Goal: Task Accomplishment & Management: Manage account settings

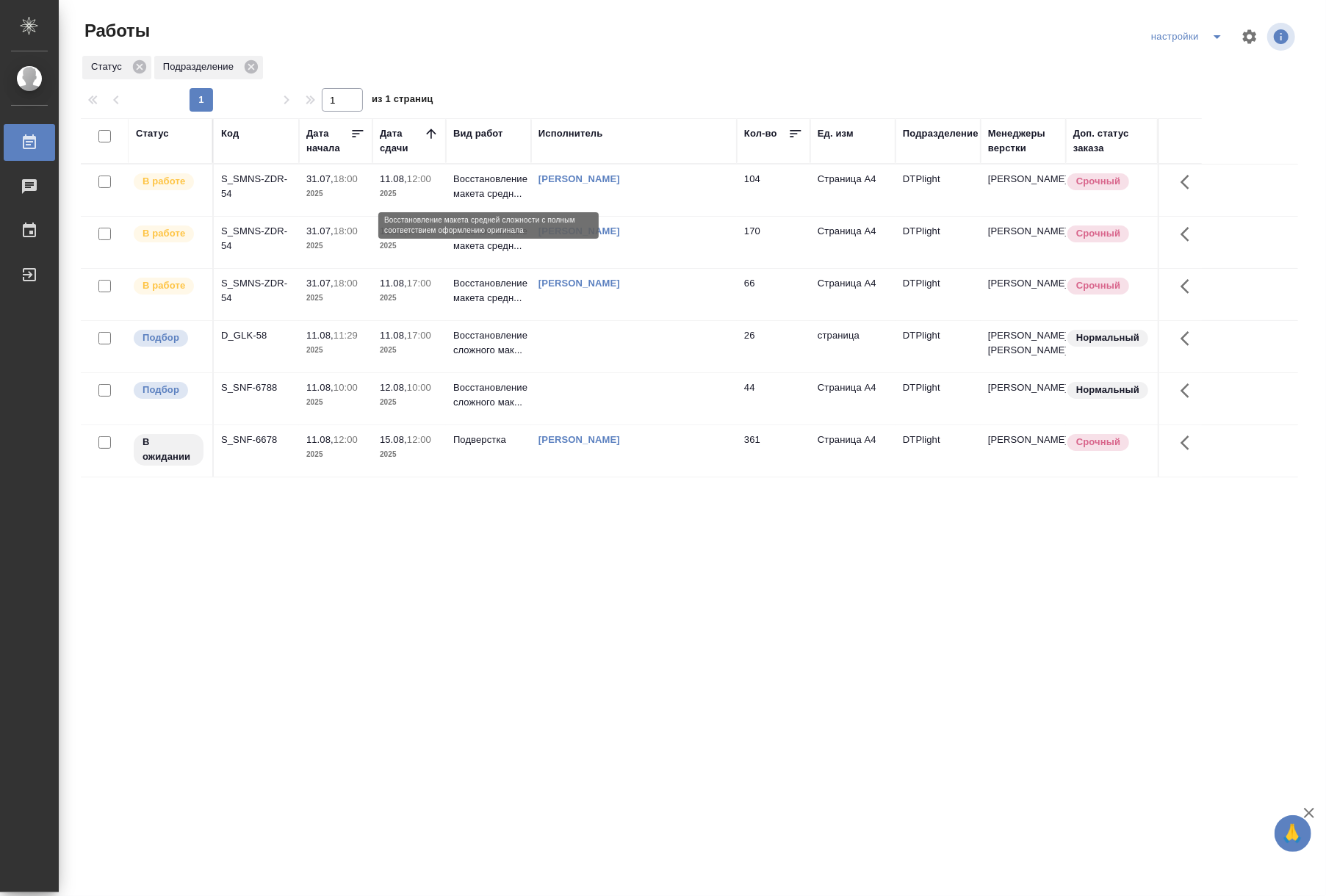
click at [486, 193] on p "Восстановление макета средн..." at bounding box center [488, 187] width 70 height 30
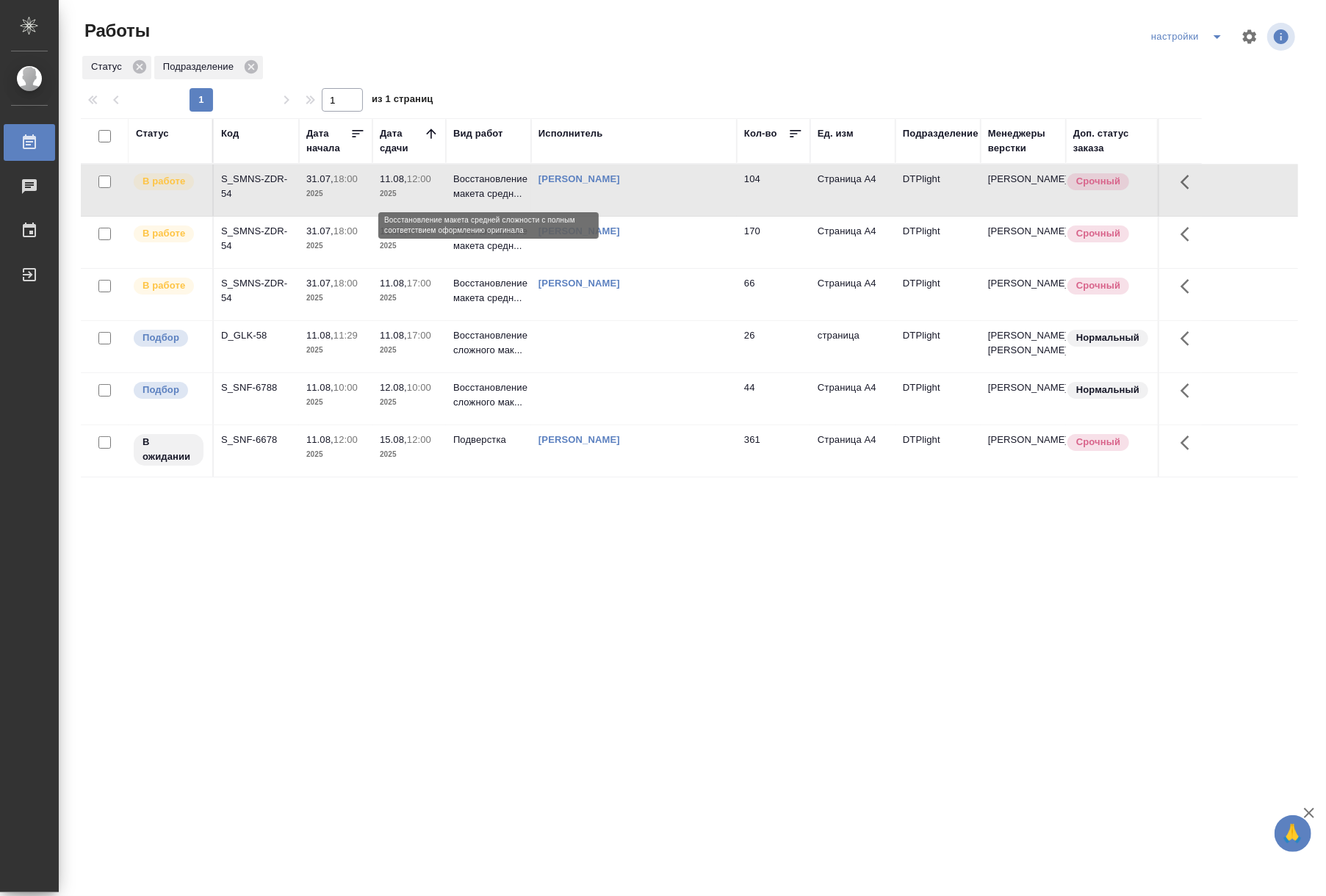
click at [486, 193] on p "Восстановление макета средн..." at bounding box center [488, 187] width 70 height 30
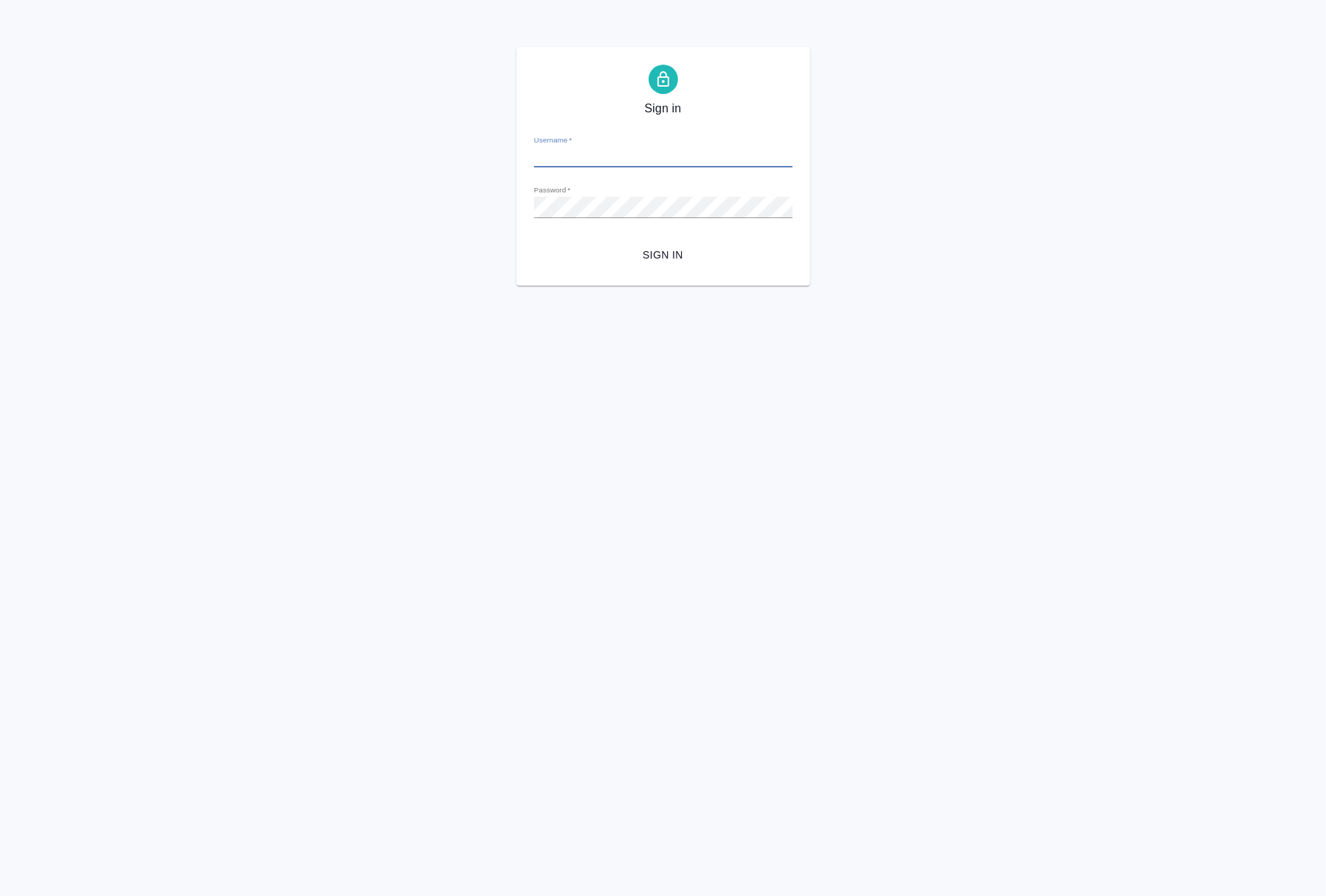
type input "[EMAIL_ADDRESS][DOMAIN_NAME]"
click at [686, 257] on span "Sign in" at bounding box center [663, 254] width 235 height 18
type input "[EMAIL_ADDRESS][DOMAIN_NAME]"
click at [670, 254] on span "Sign in" at bounding box center [663, 254] width 235 height 18
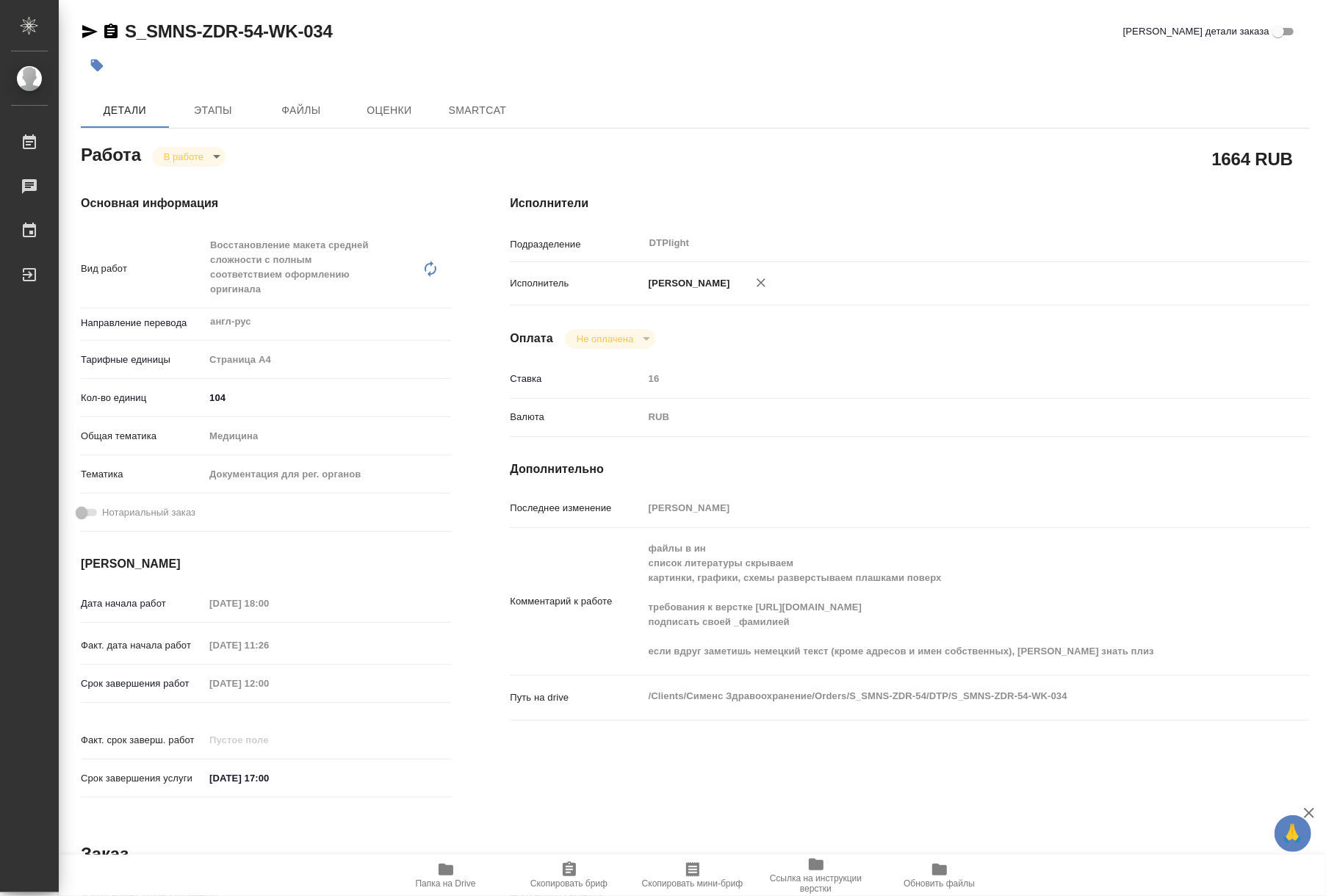
type textarea "x"
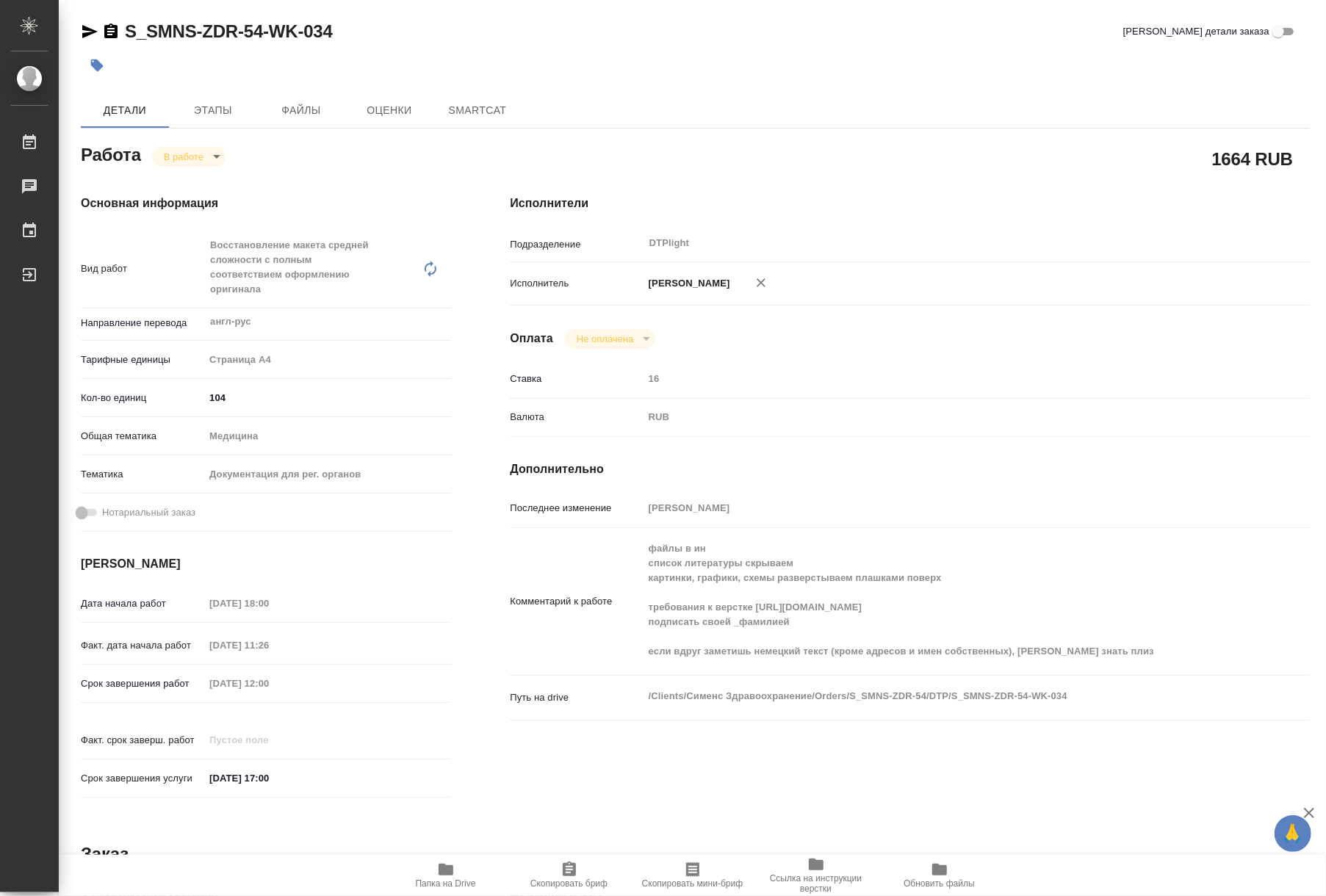
type textarea "x"
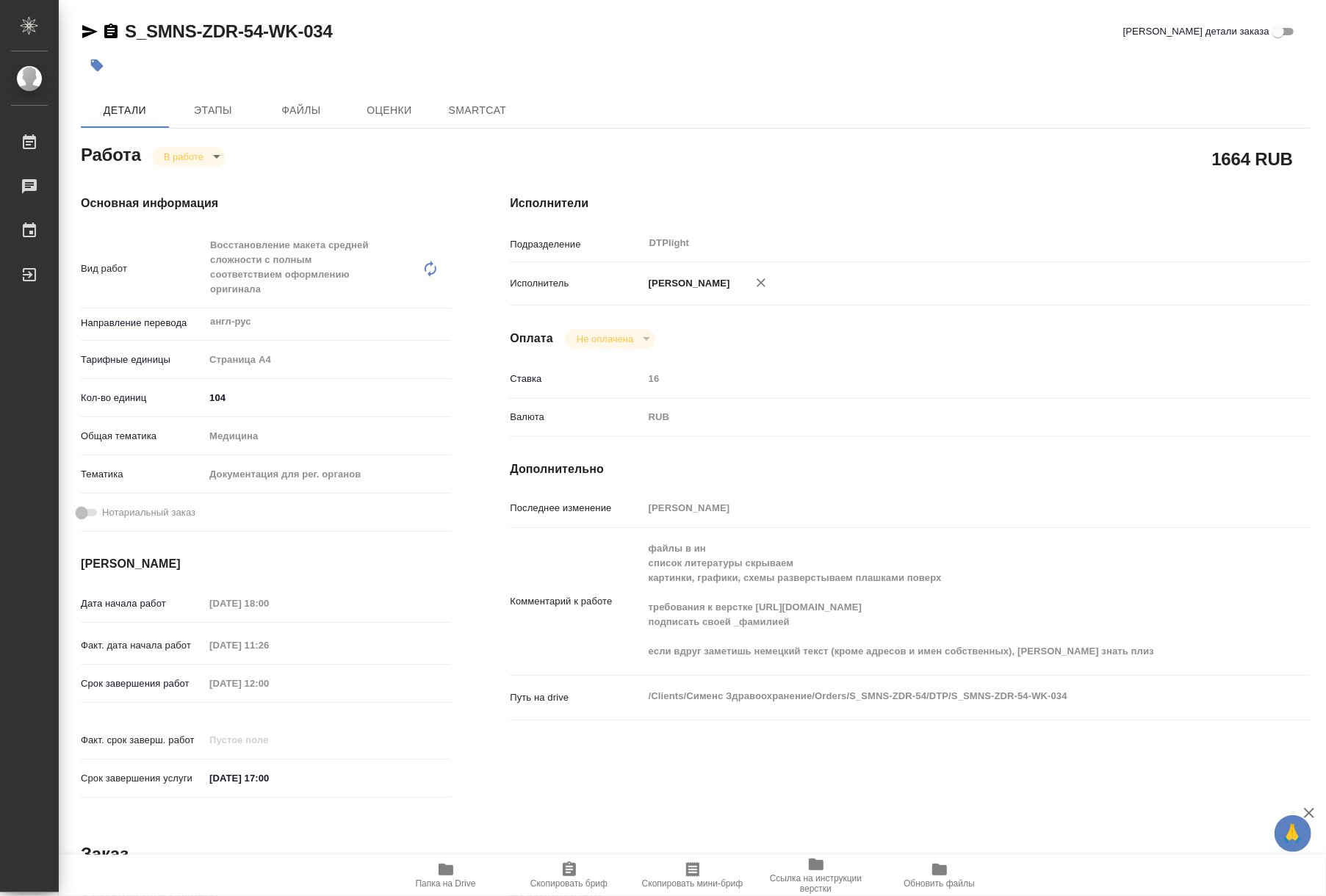
type textarea "x"
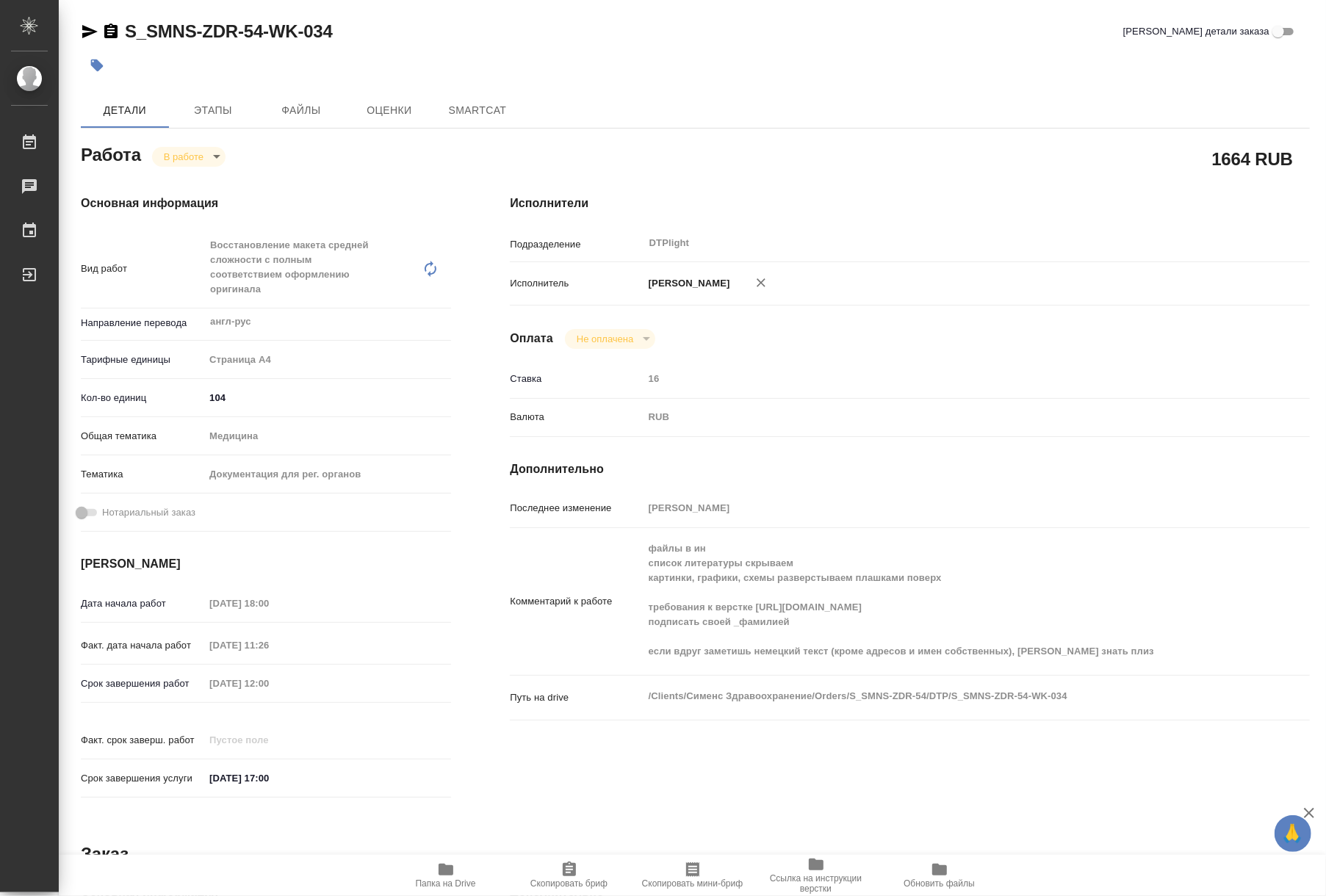
type textarea "x"
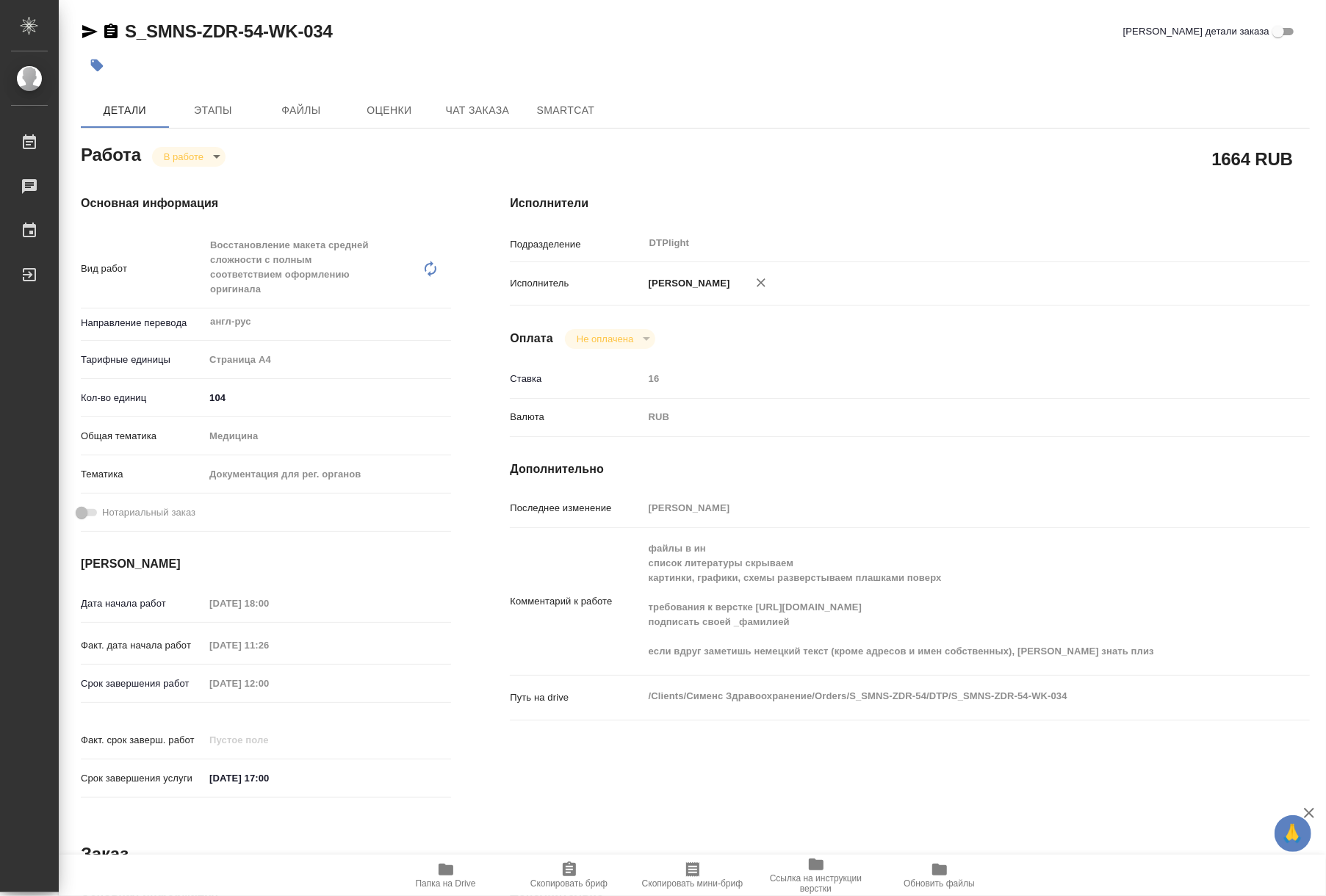
type textarea "x"
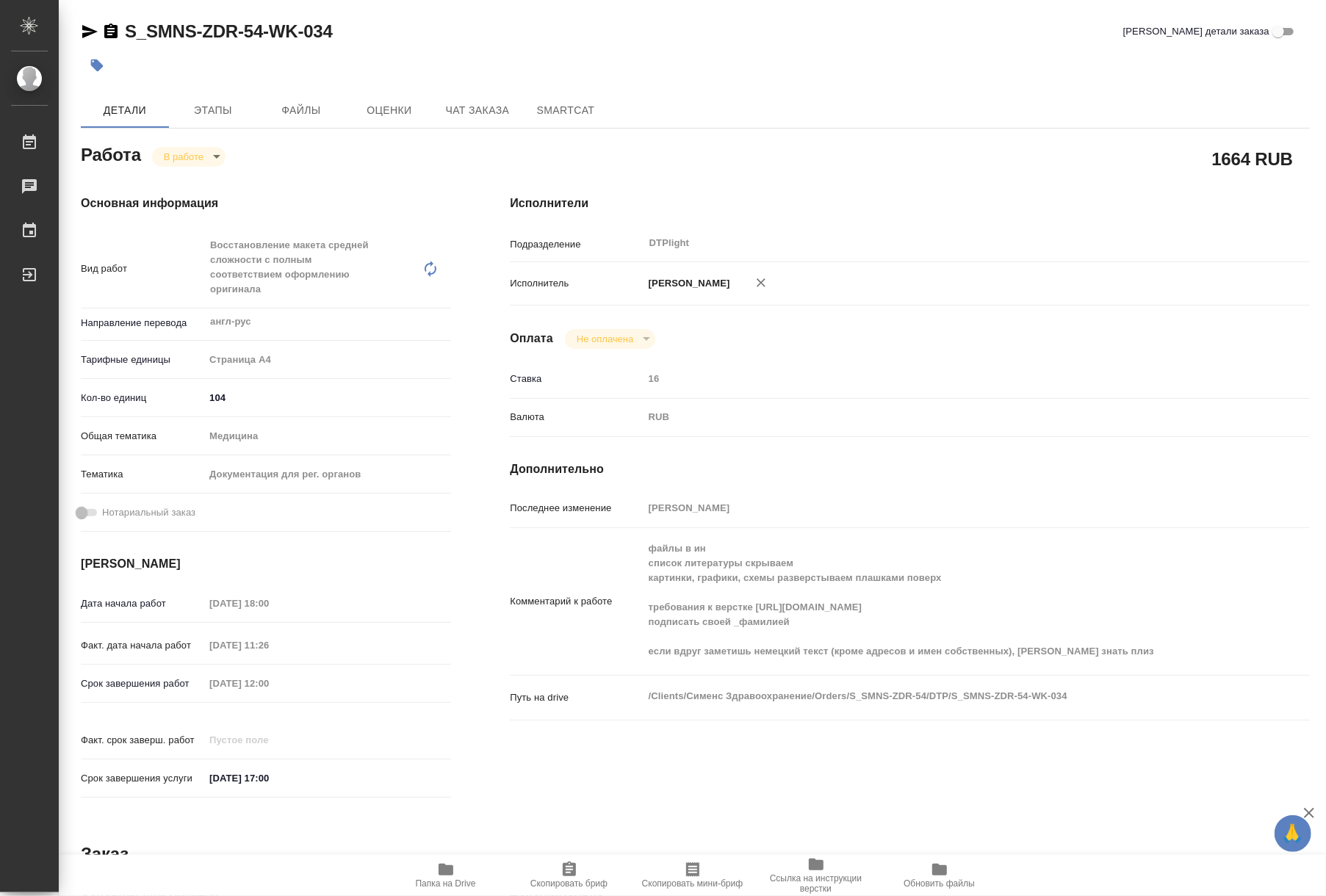
click at [442, 884] on span "Папка на Drive" at bounding box center [445, 883] width 60 height 10
type textarea "x"
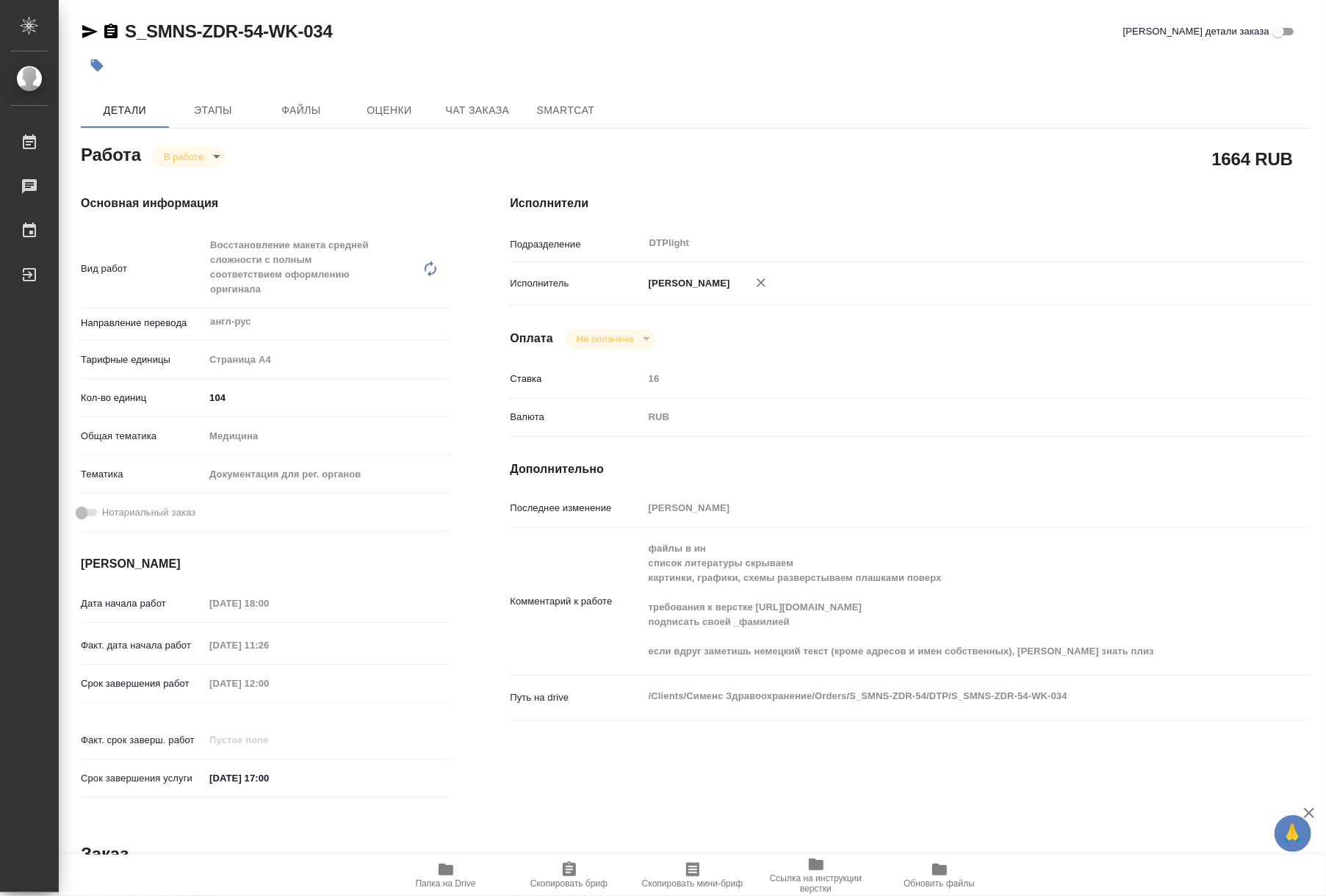
type textarea "x"
click at [189, 164] on body "🙏 .cls-1 fill:#fff; AWATERA Riianova Anna Работы 0 Чаты График Выйти S_SMNS-ZDR…" at bounding box center [663, 448] width 1326 height 896
click at [196, 188] on button "Выполнен" at bounding box center [190, 181] width 54 height 16
type textarea "x"
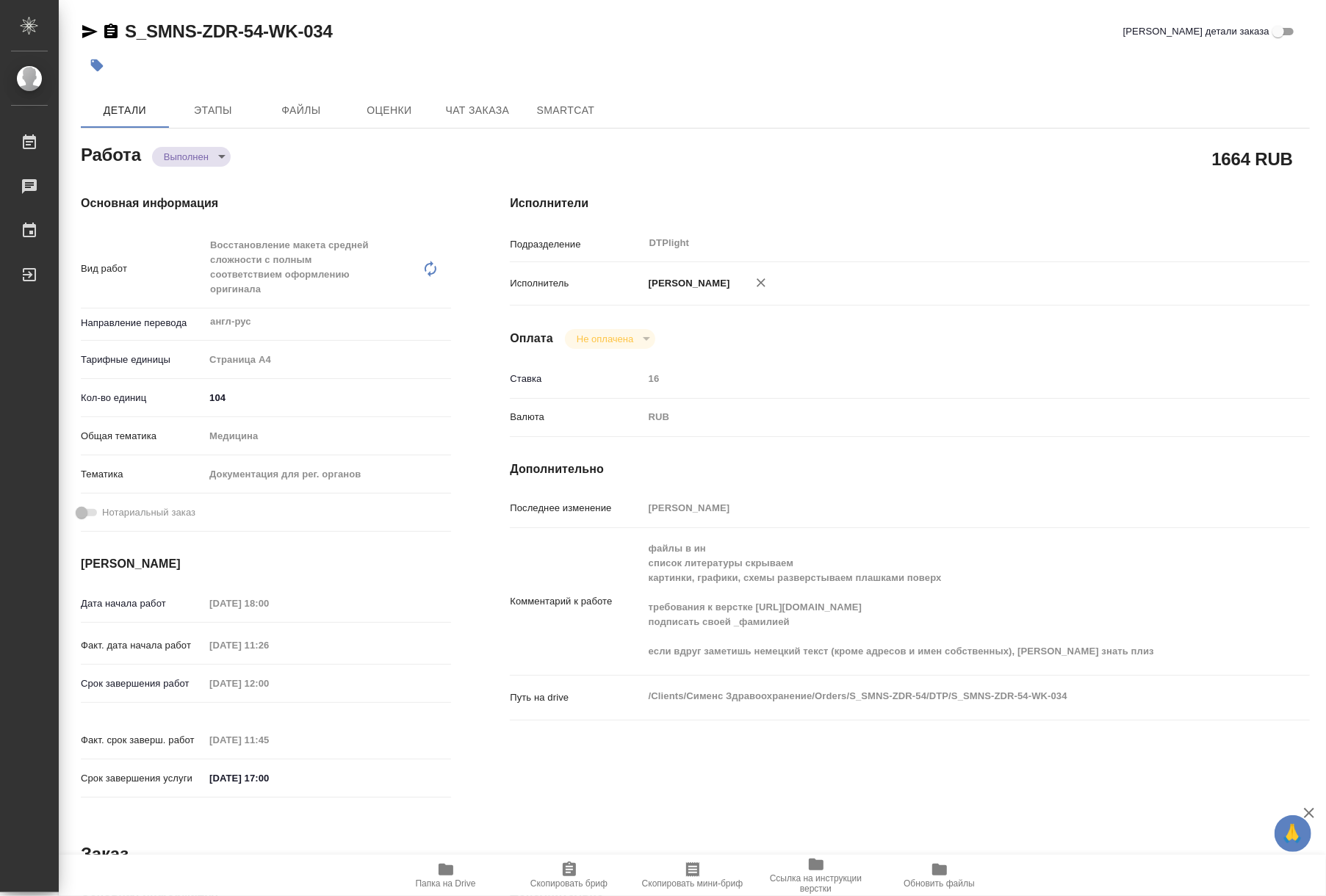
type textarea "x"
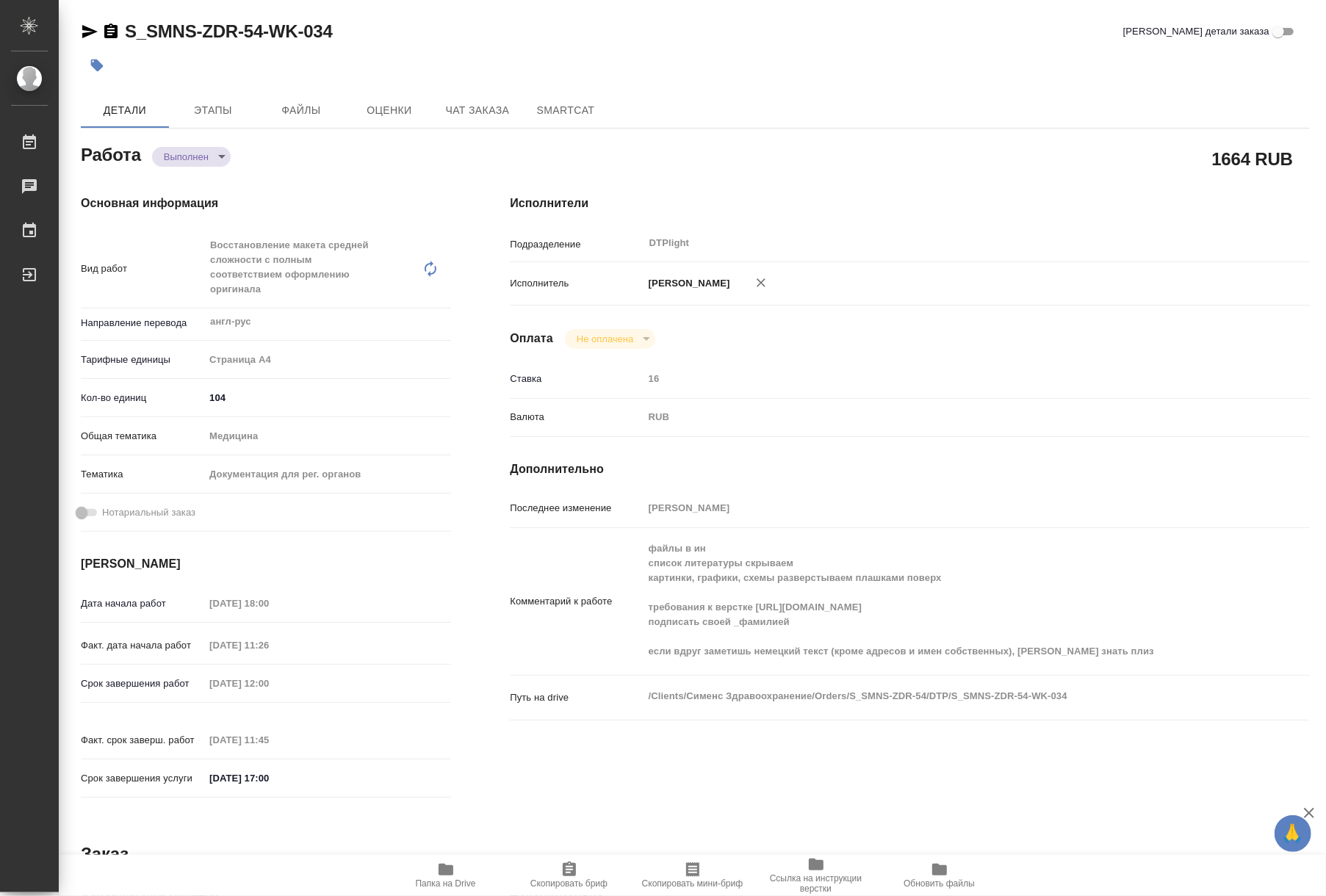
type textarea "x"
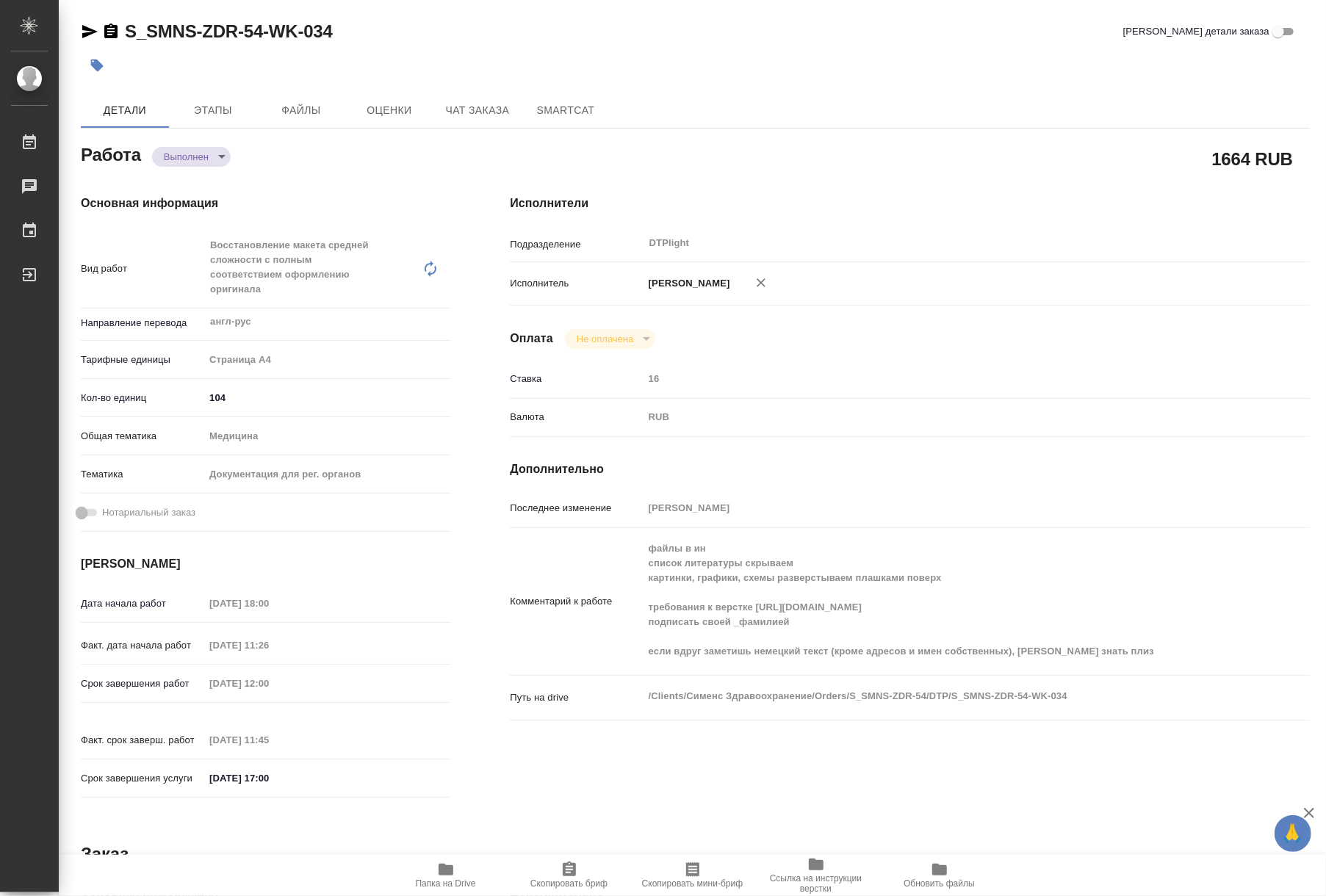
type textarea "x"
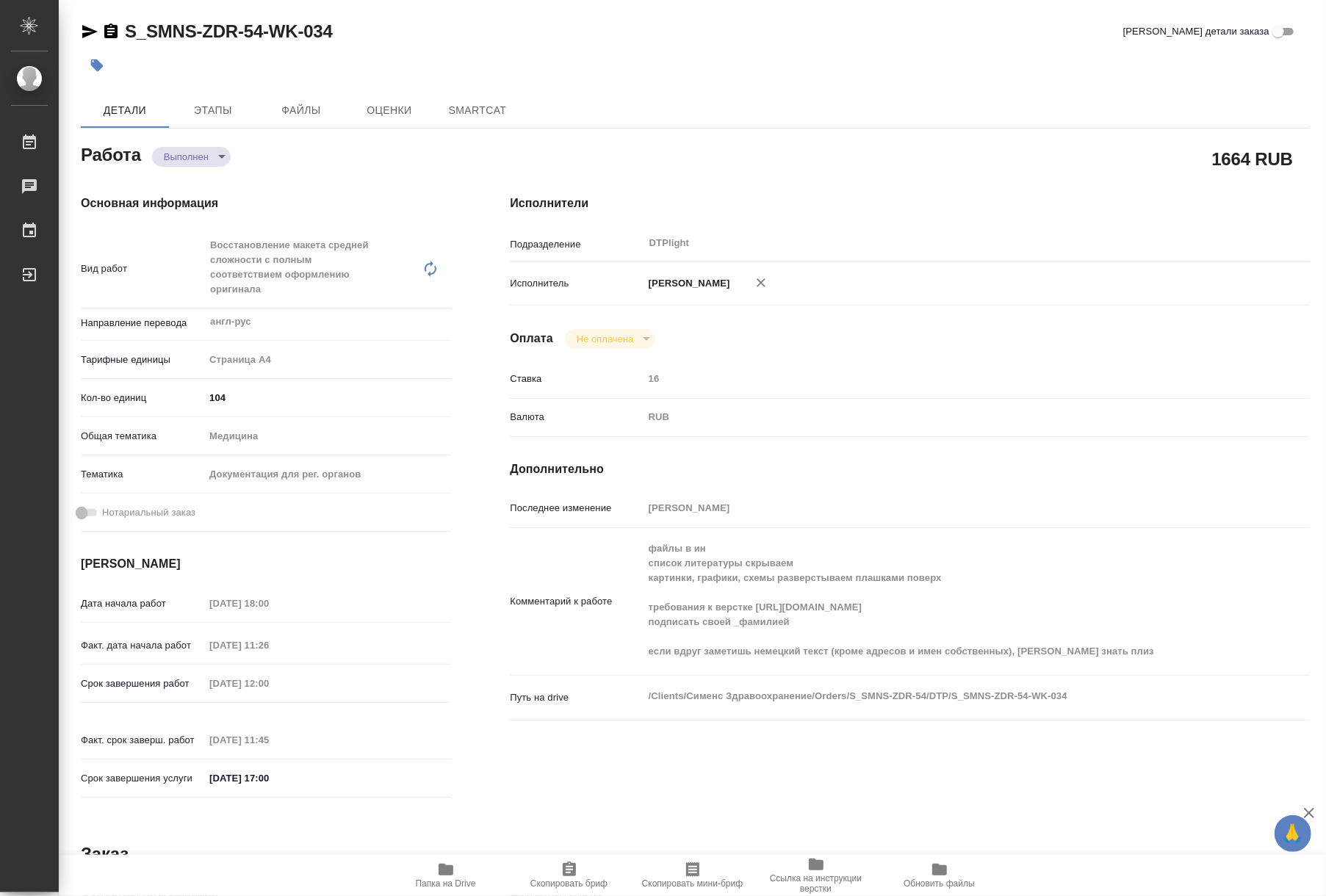
type textarea "x"
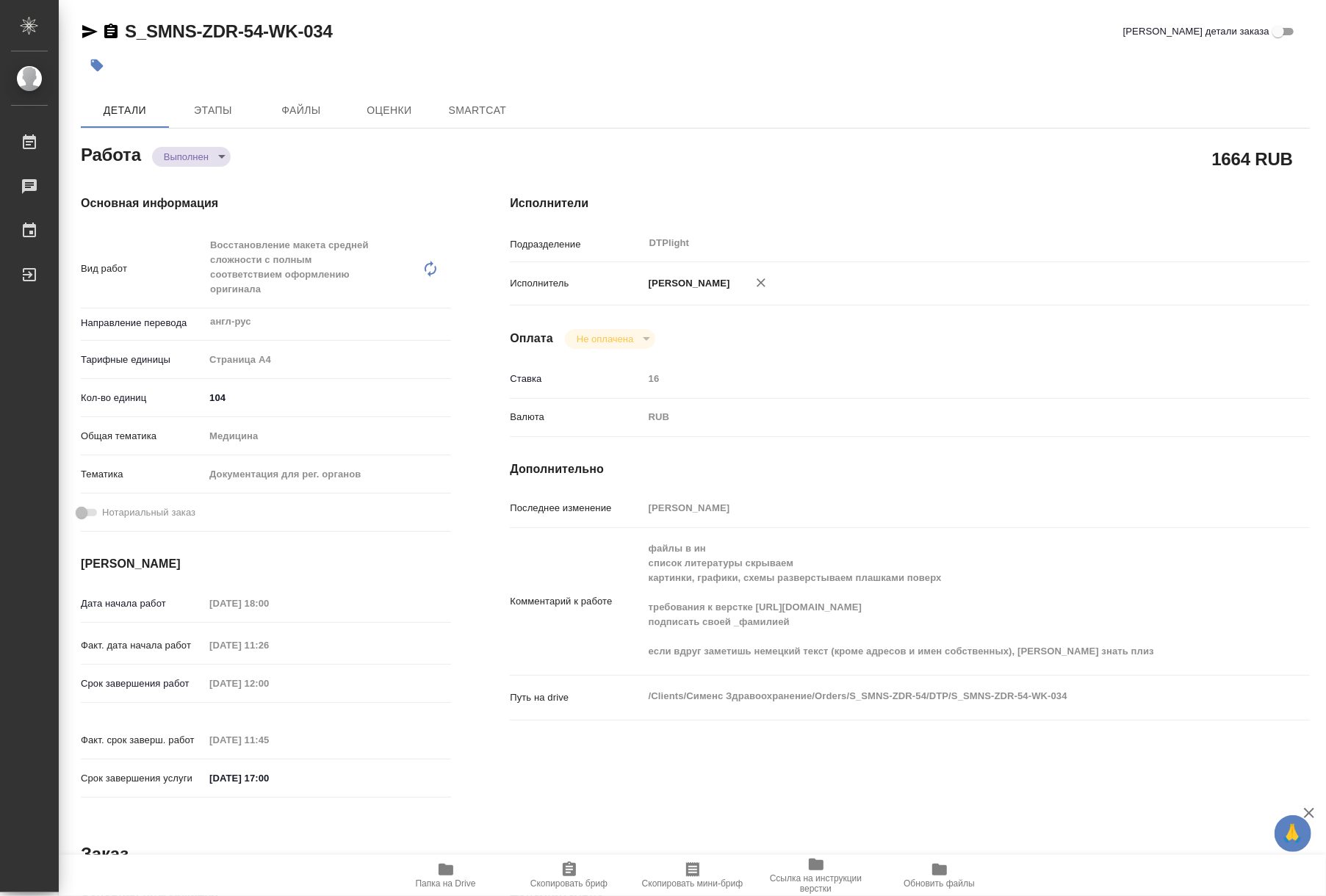
type textarea "x"
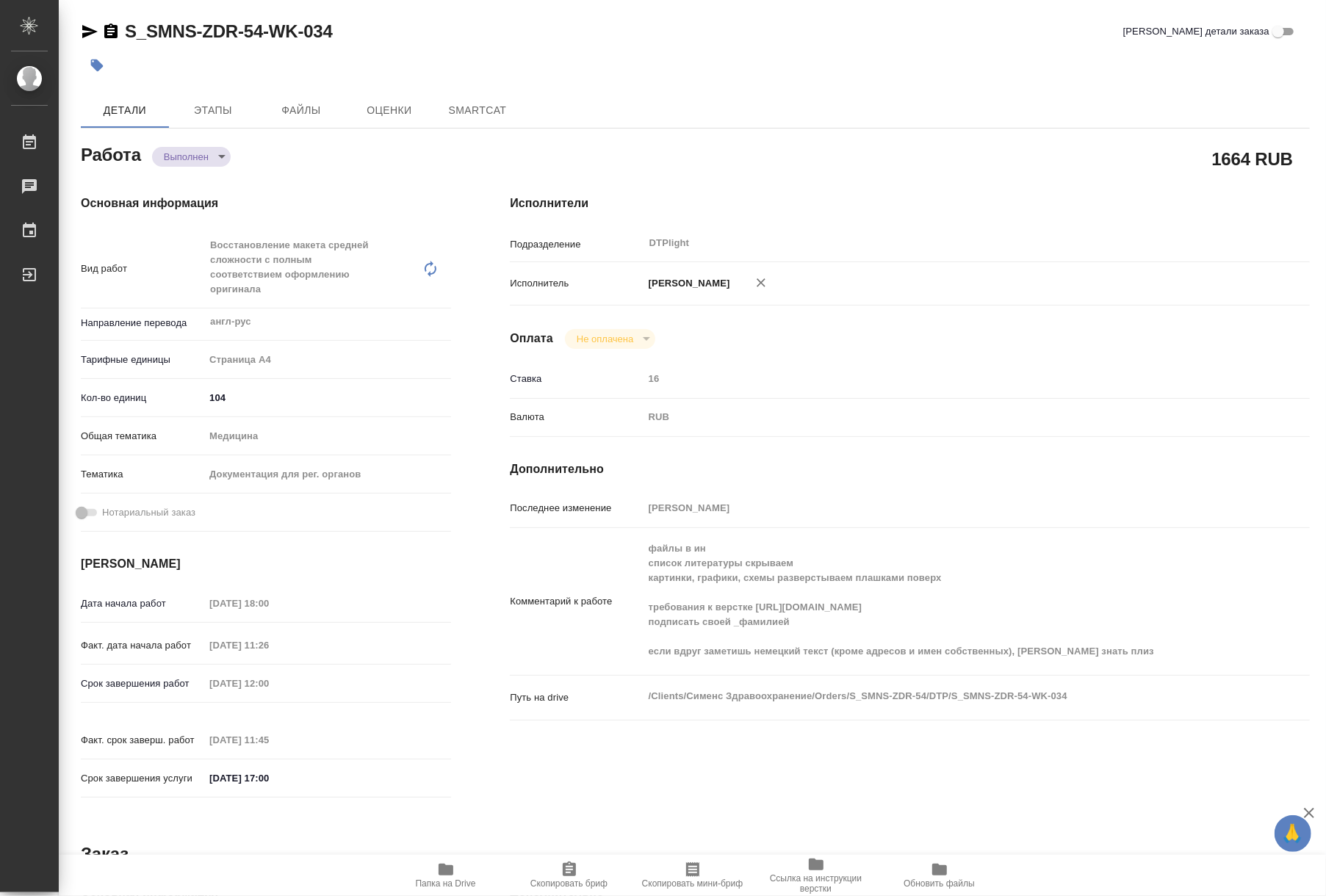
type textarea "x"
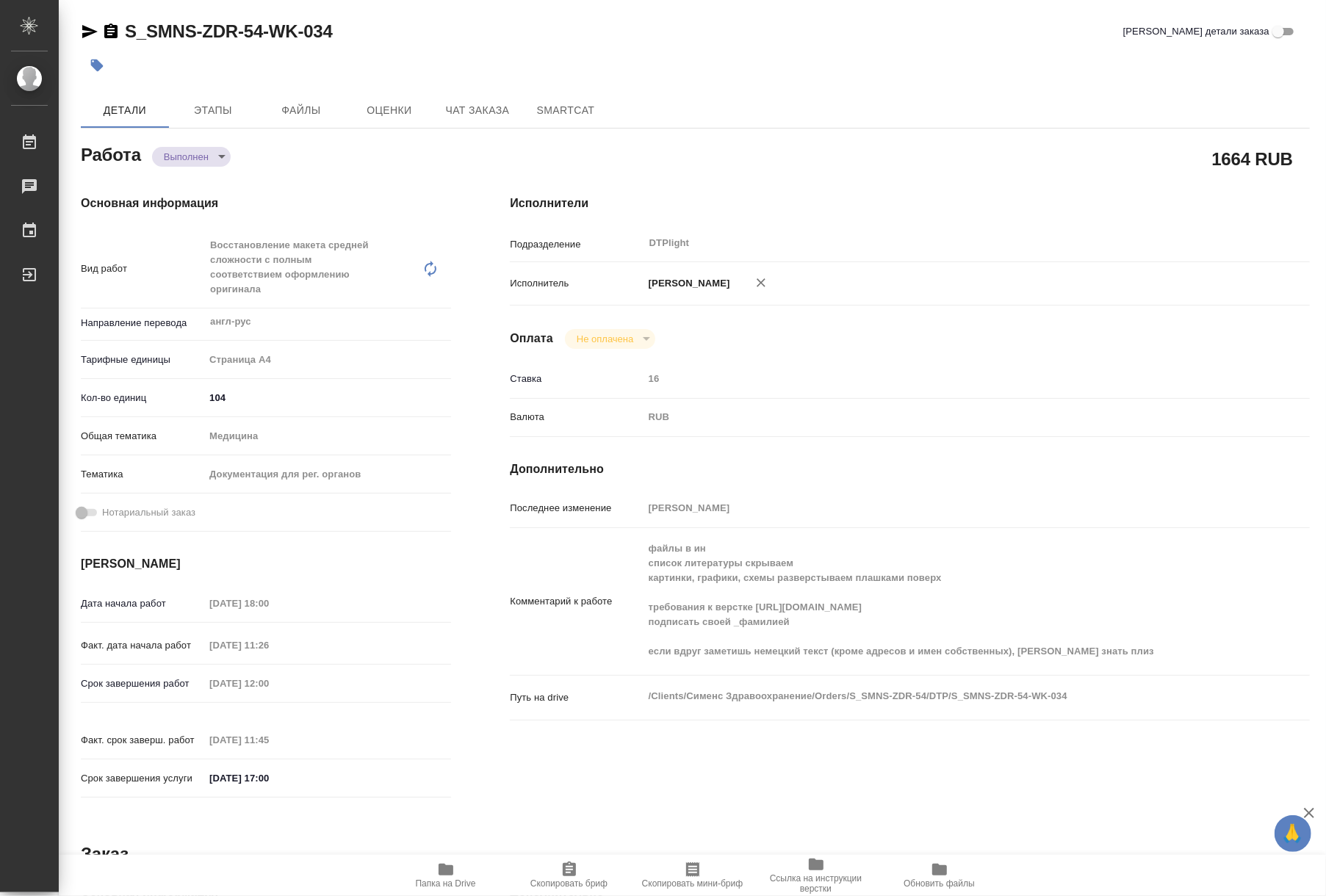
type textarea "x"
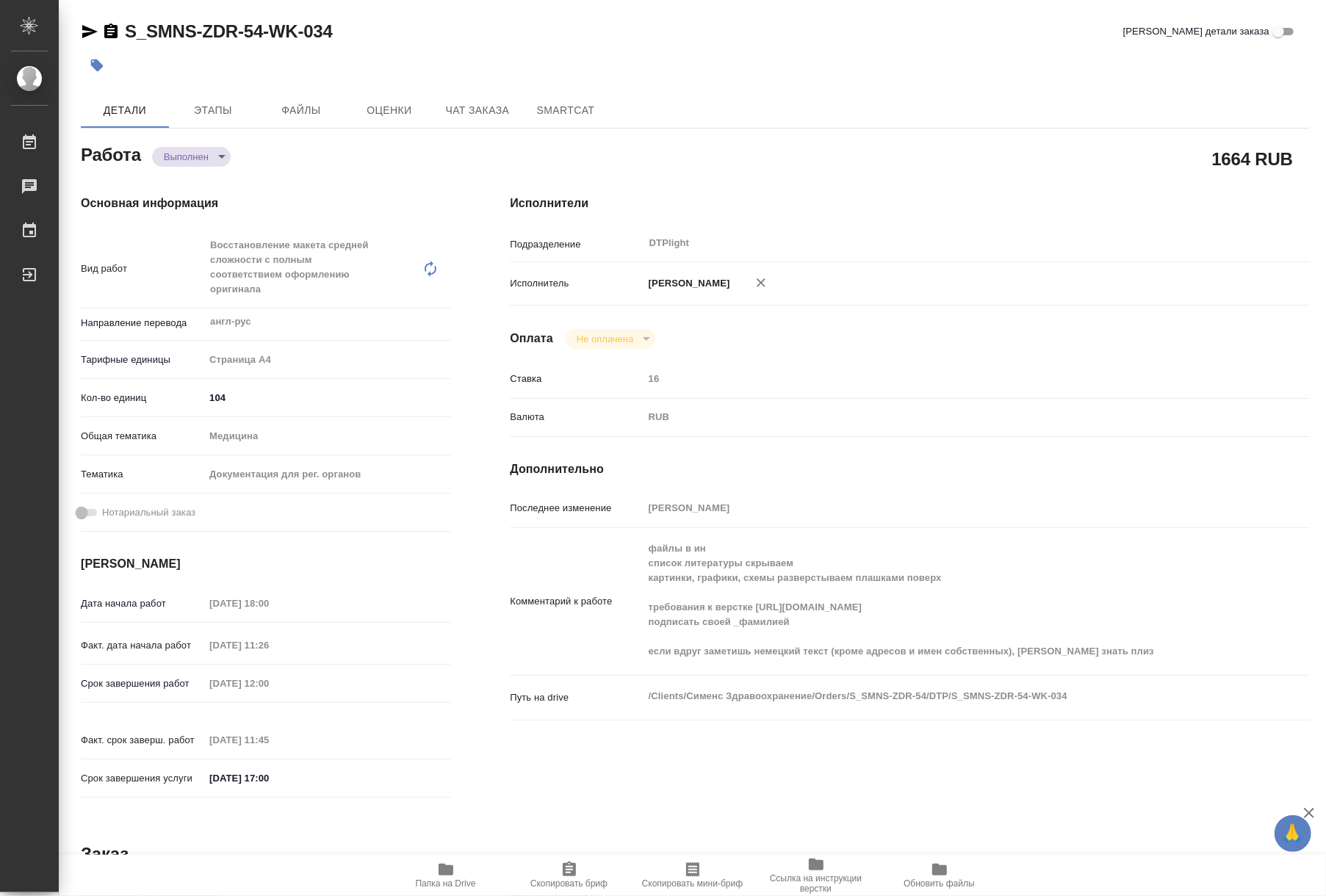
type textarea "x"
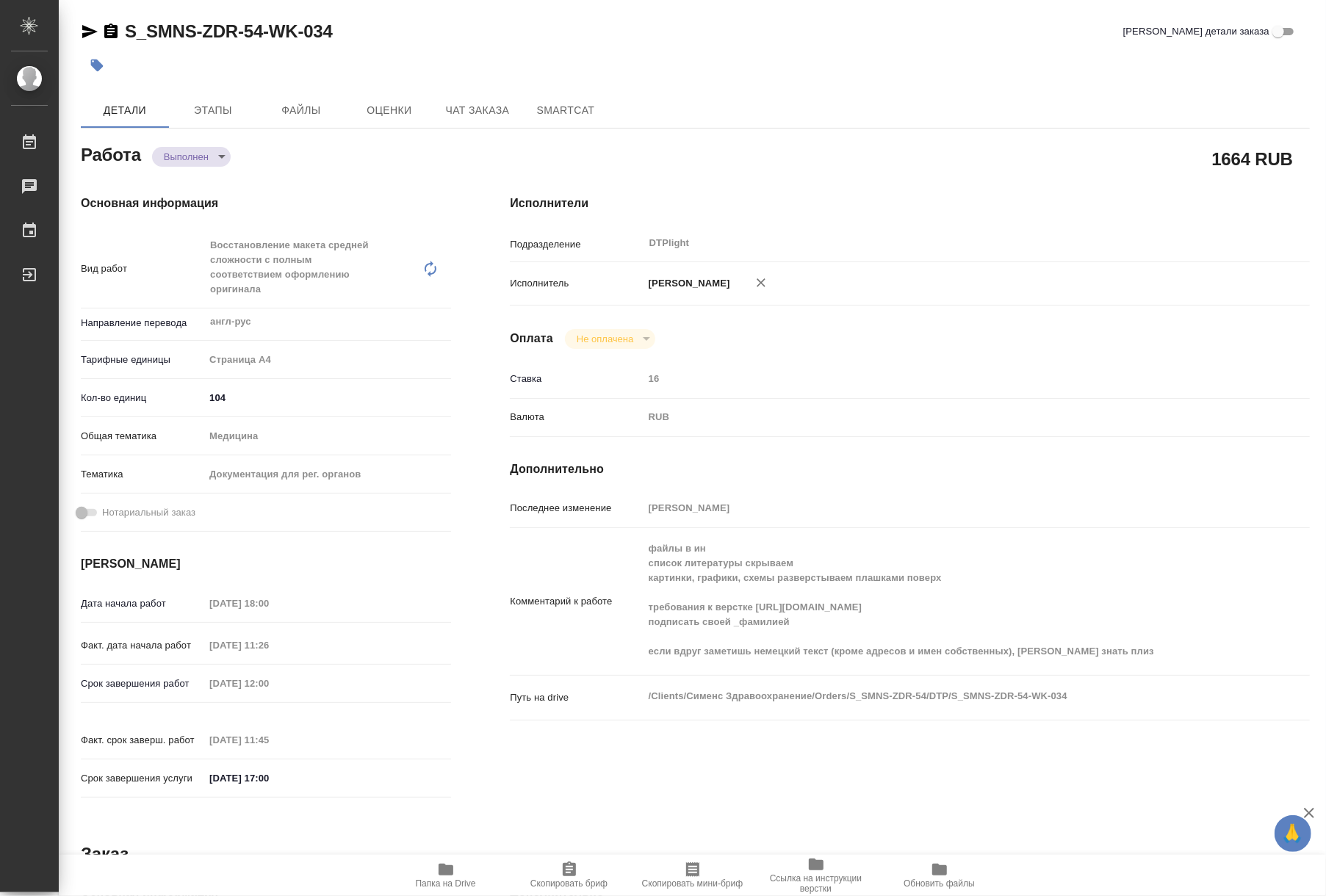
type textarea "x"
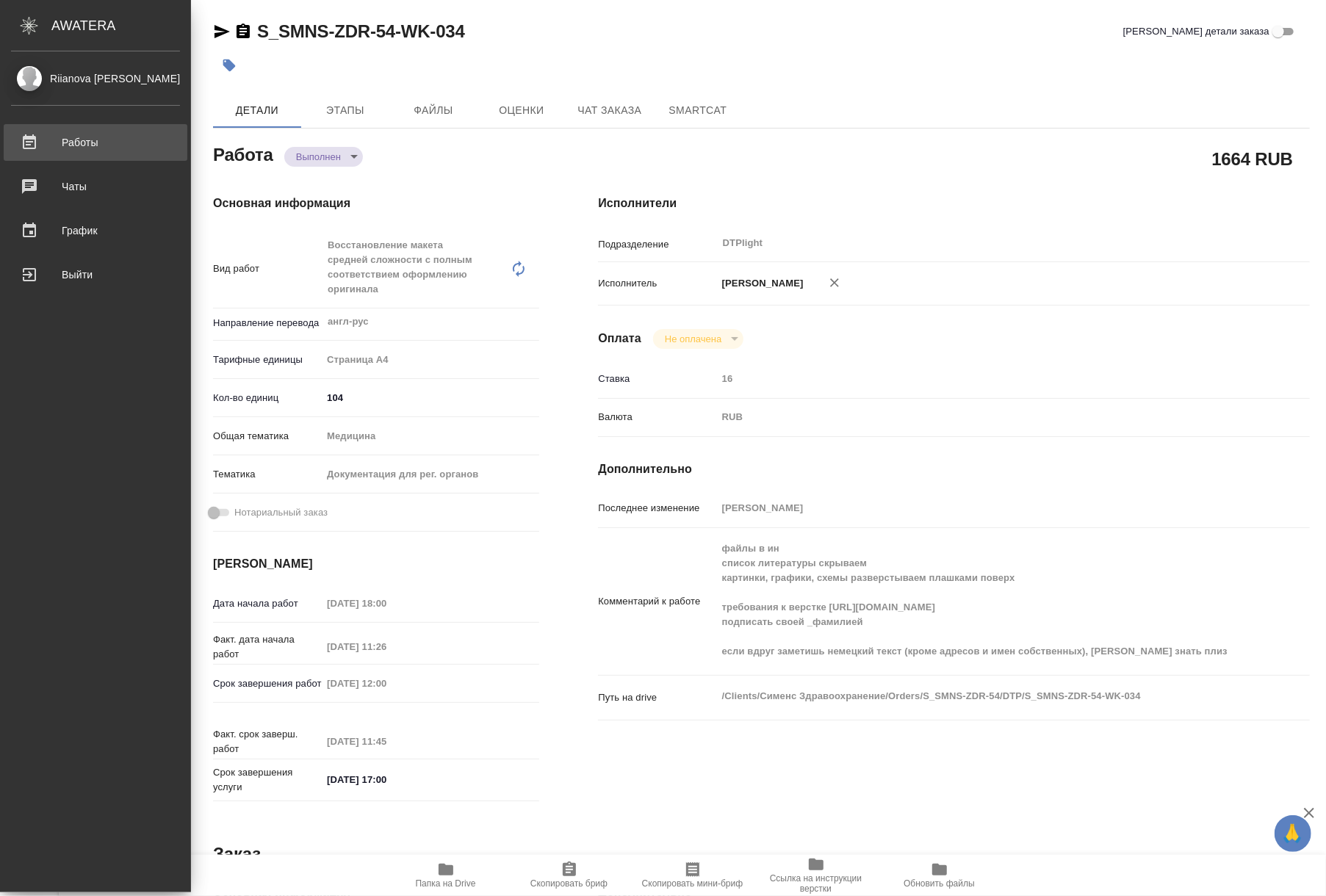
click at [72, 144] on div "Работы" at bounding box center [95, 142] width 169 height 22
type textarea "x"
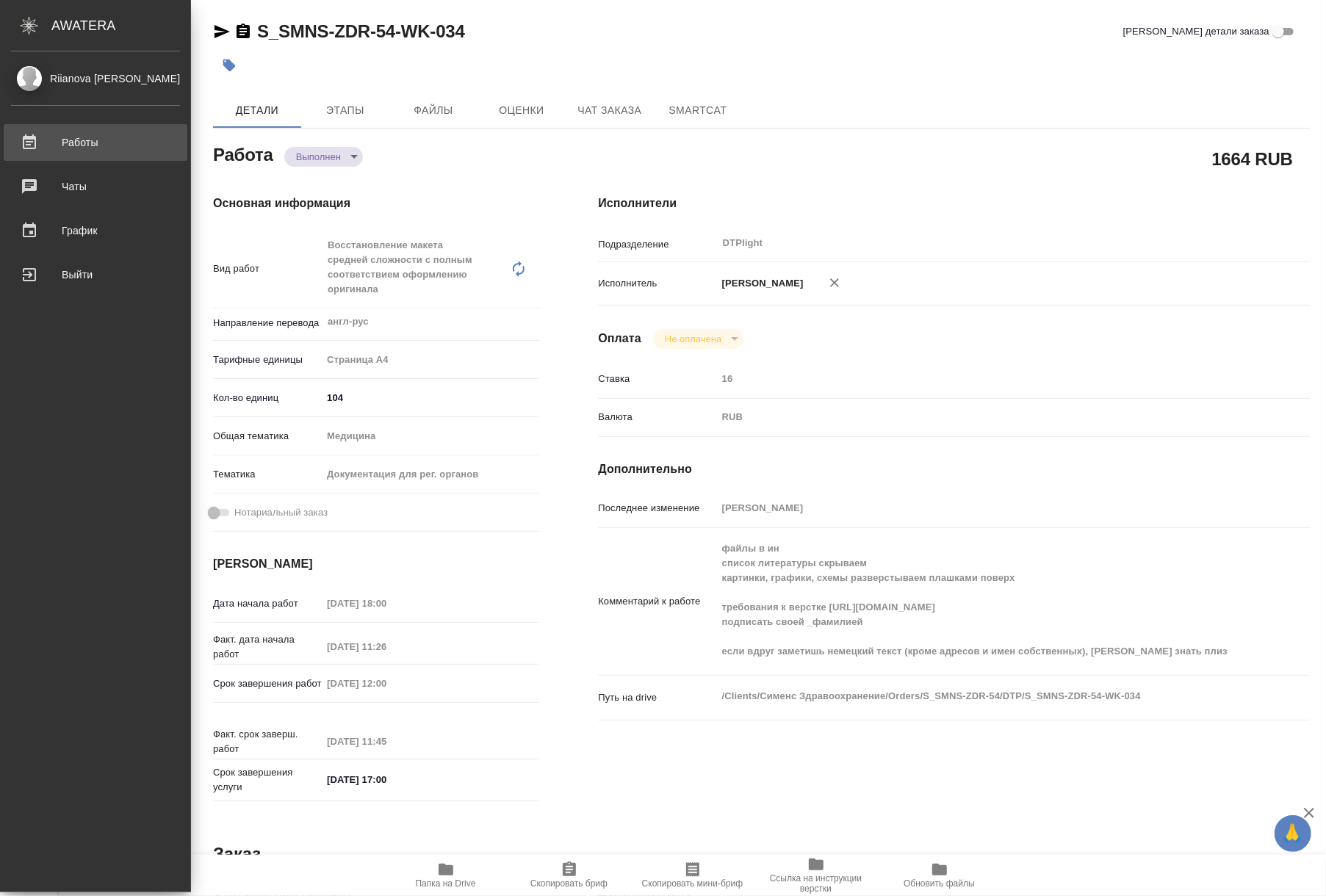
type textarea "x"
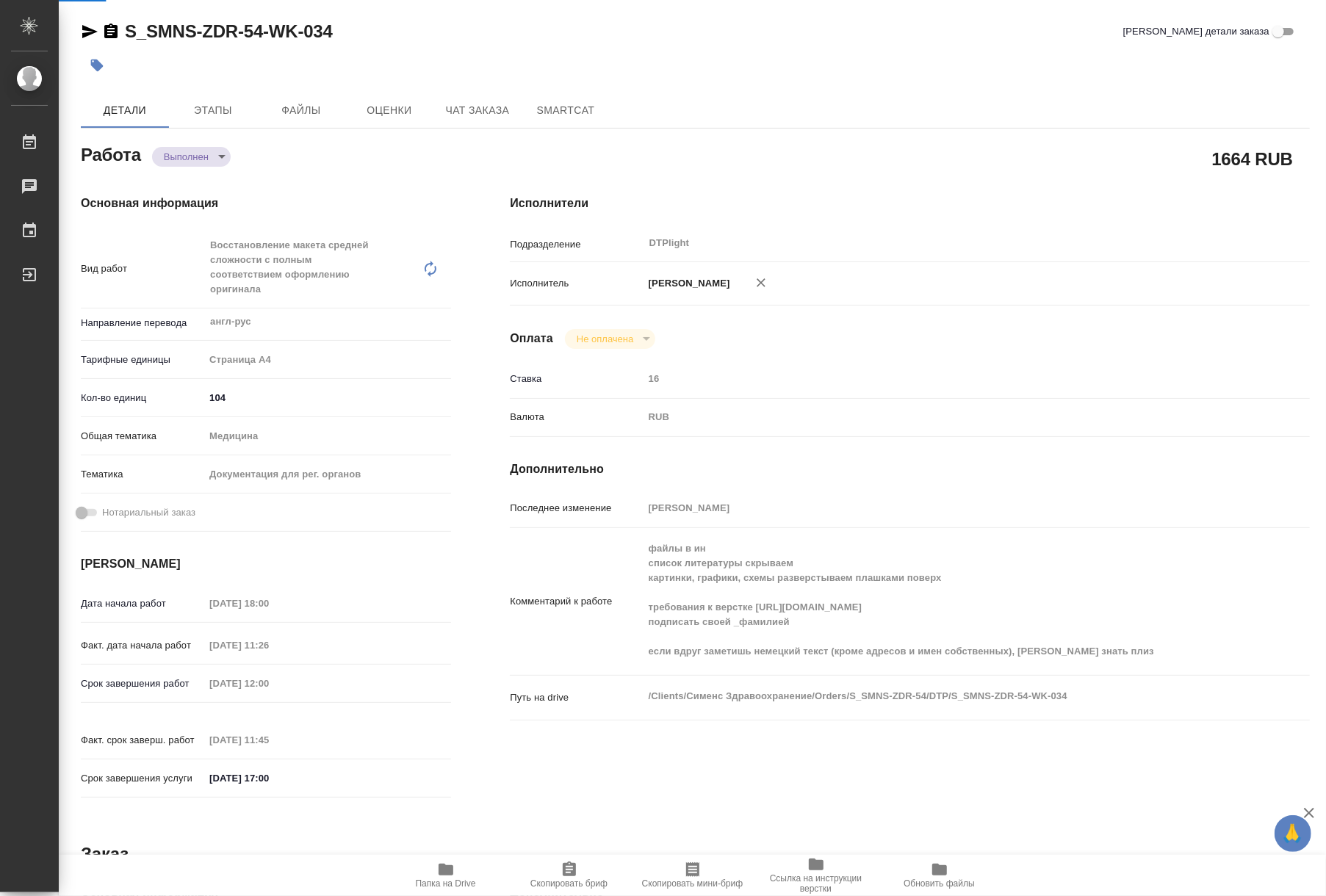
type textarea "x"
